Goal: Task Accomplishment & Management: Manage account settings

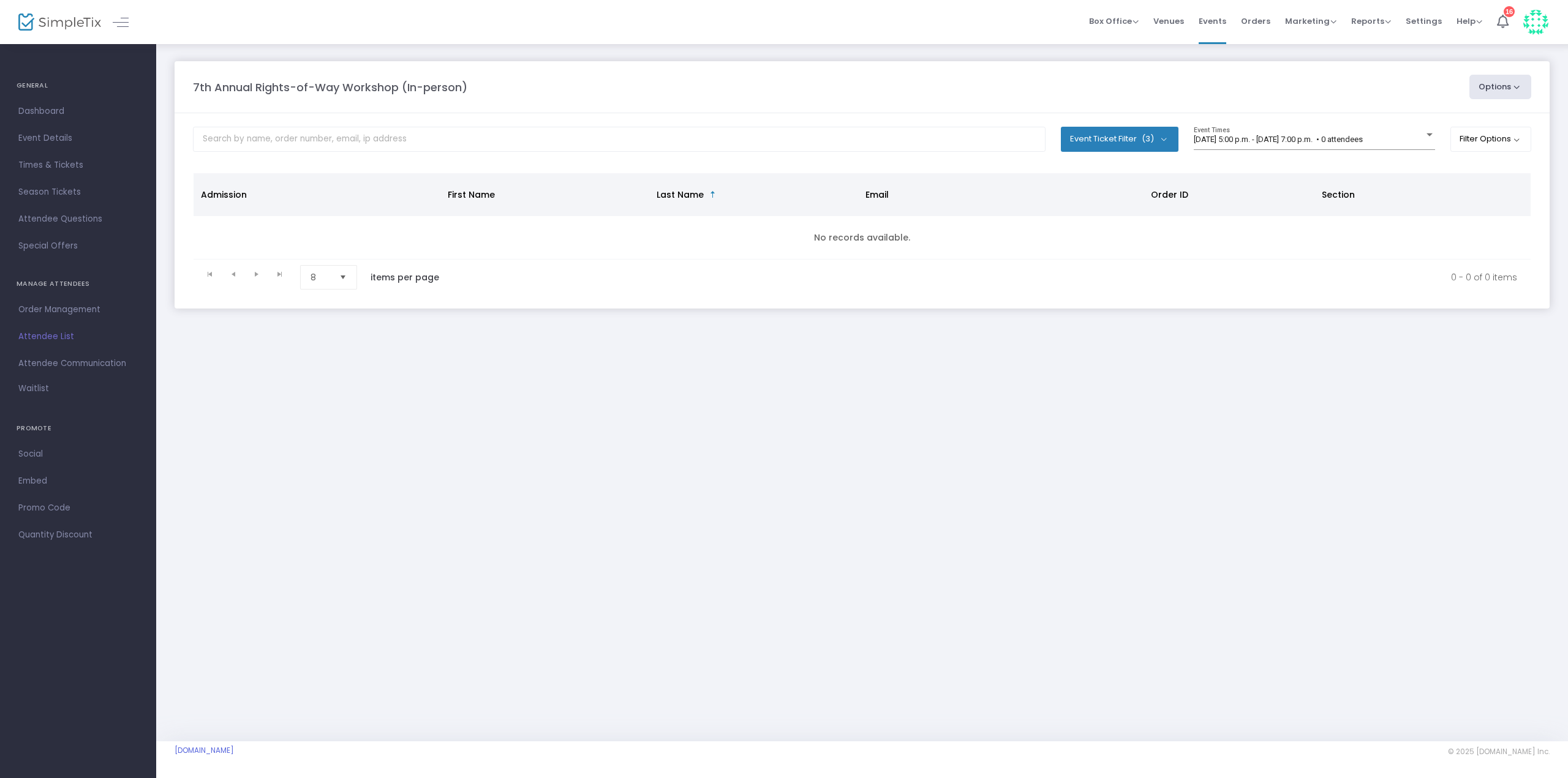
click at [1101, 142] on button "Event Ticket Filter (3)" at bounding box center [1120, 139] width 118 height 25
click at [1109, 173] on span "Select All" at bounding box center [1109, 176] width 37 height 15
click at [1079, 182] on input "Select All" at bounding box center [1078, 182] width 1 height 1
checkbox input "false"
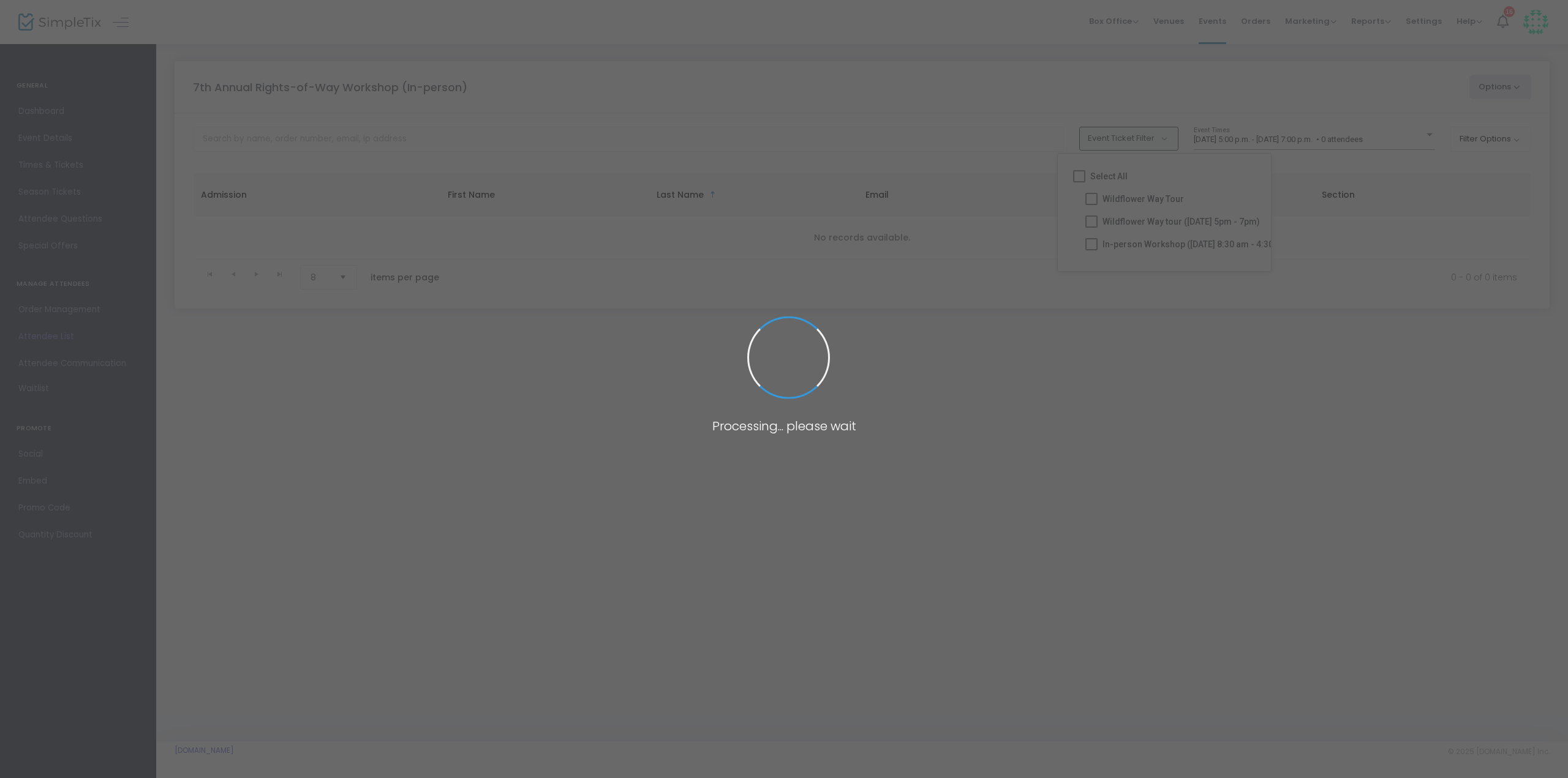
click at [1126, 243] on span at bounding box center [784, 389] width 1568 height 778
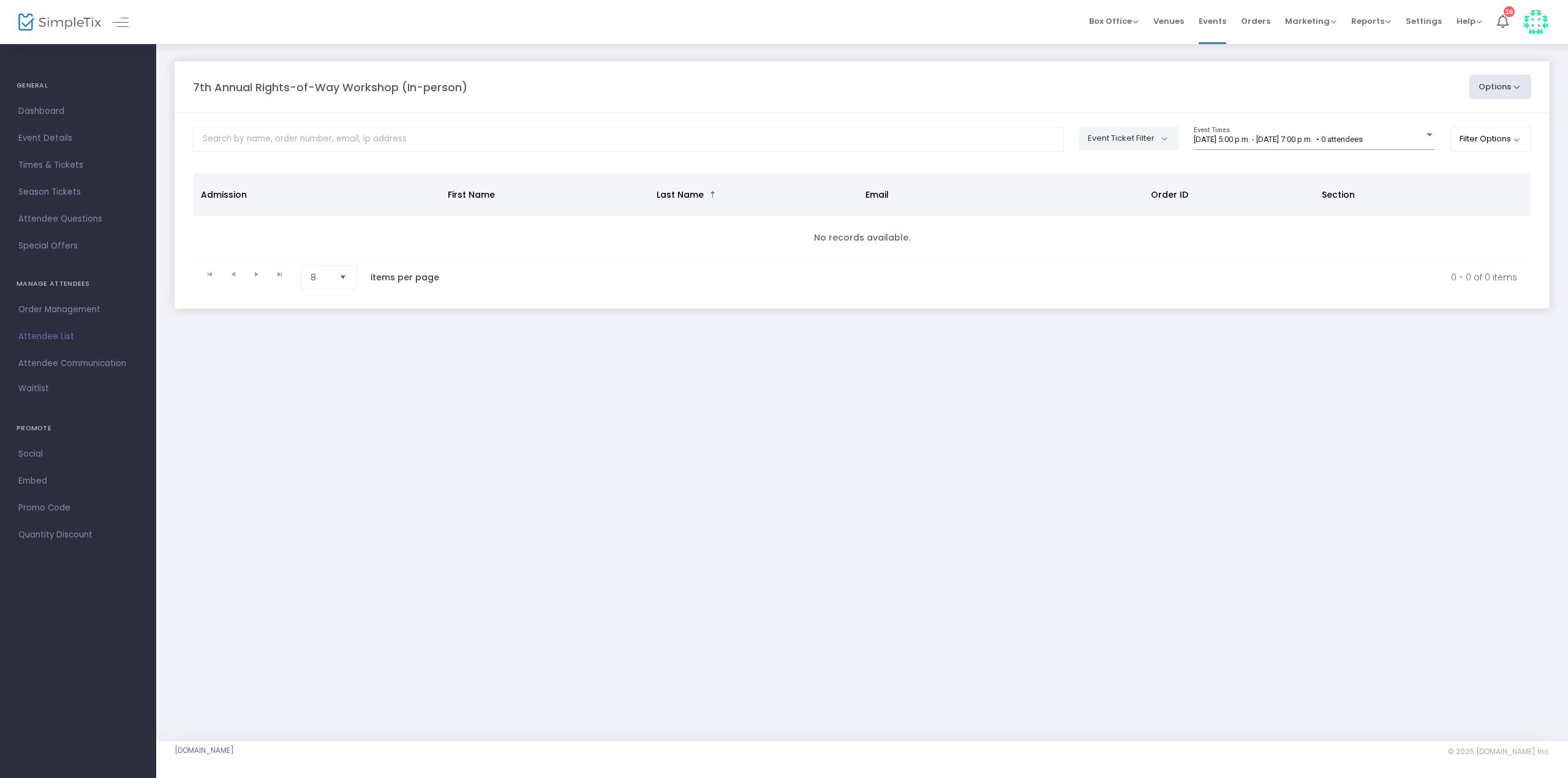
click at [1128, 146] on button "Event Ticket Filter" at bounding box center [1128, 138] width 99 height 23
click at [1139, 248] on span "In-person Workshop ([DATE] 8:30 am - 4:30 pm)" at bounding box center [1215, 243] width 189 height 15
click at [1110, 249] on input "In-person Workshop ([DATE] 8:30 am - 4:30 pm)" at bounding box center [1109, 249] width 1 height 1
checkbox input "true"
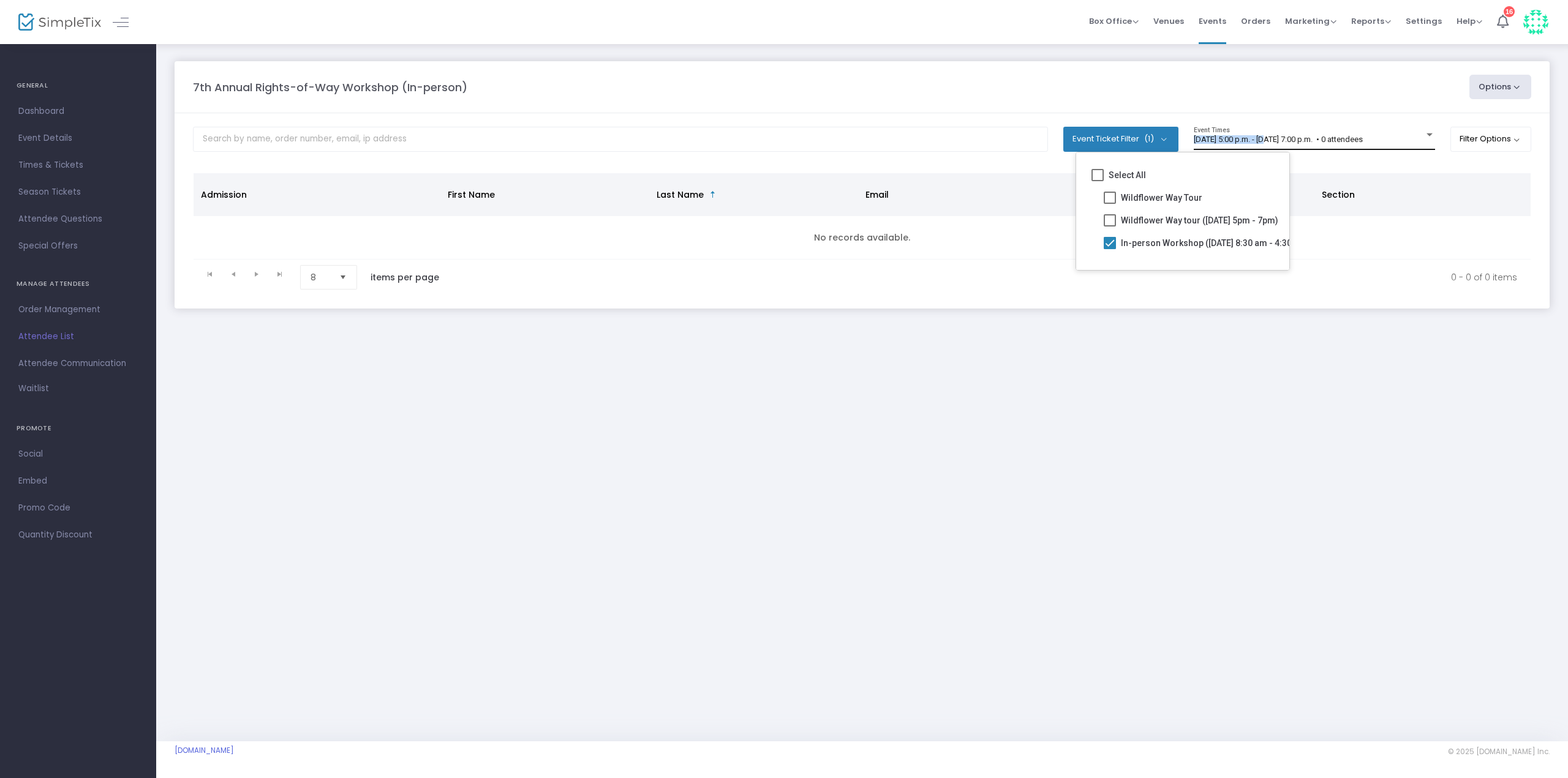
click at [1271, 135] on div "[DATE] 5:00 p.m. - [DATE] 7:00 p.m. • 0 attendees Event Times" at bounding box center [1315, 138] width 241 height 23
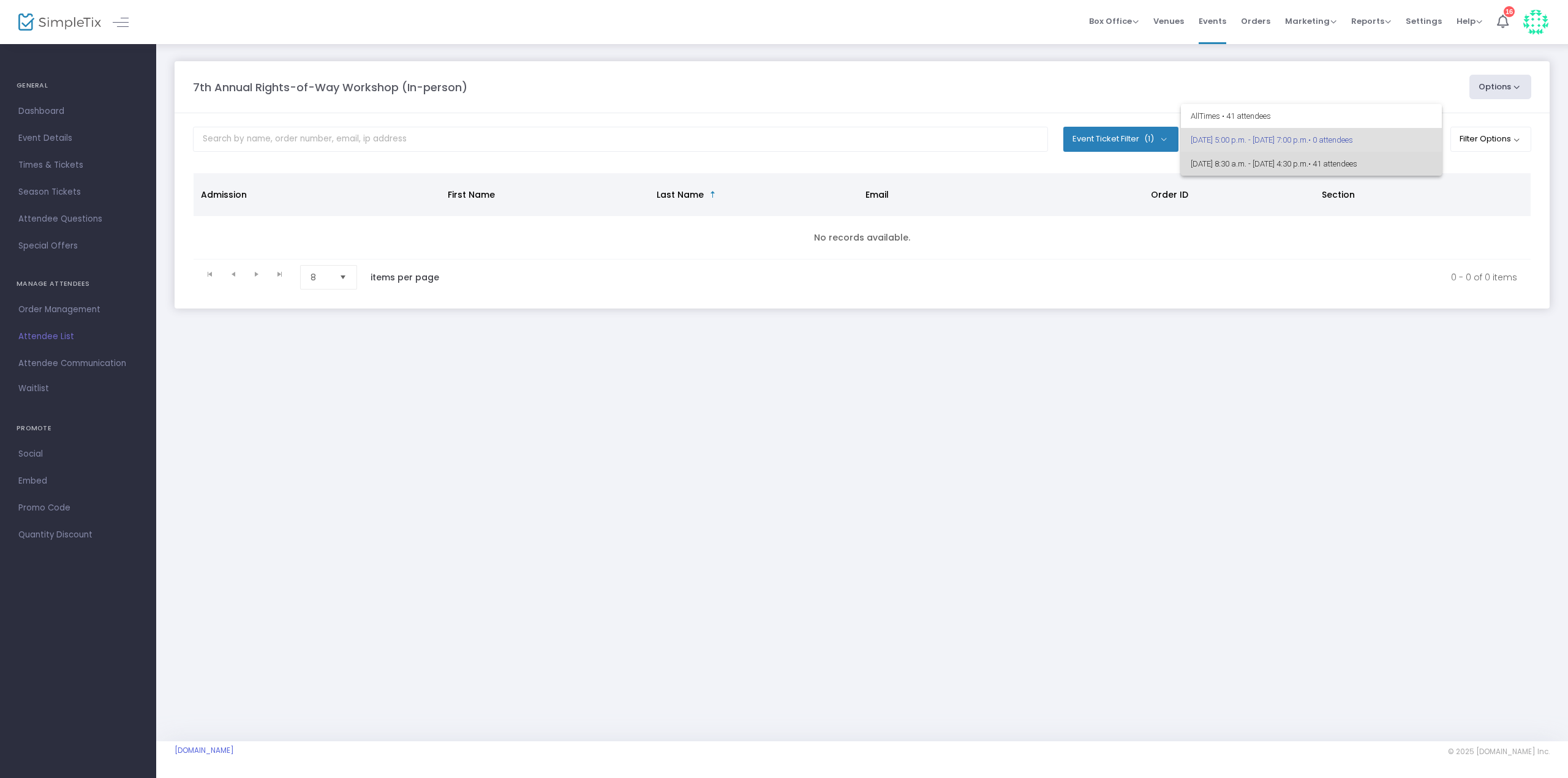
click at [1272, 158] on span "[DATE] 8:30 a.m. - [DATE] 4:30 p.m. • 41 attendees" at bounding box center [1311, 164] width 241 height 24
